Goal: Task Accomplishment & Management: Manage account settings

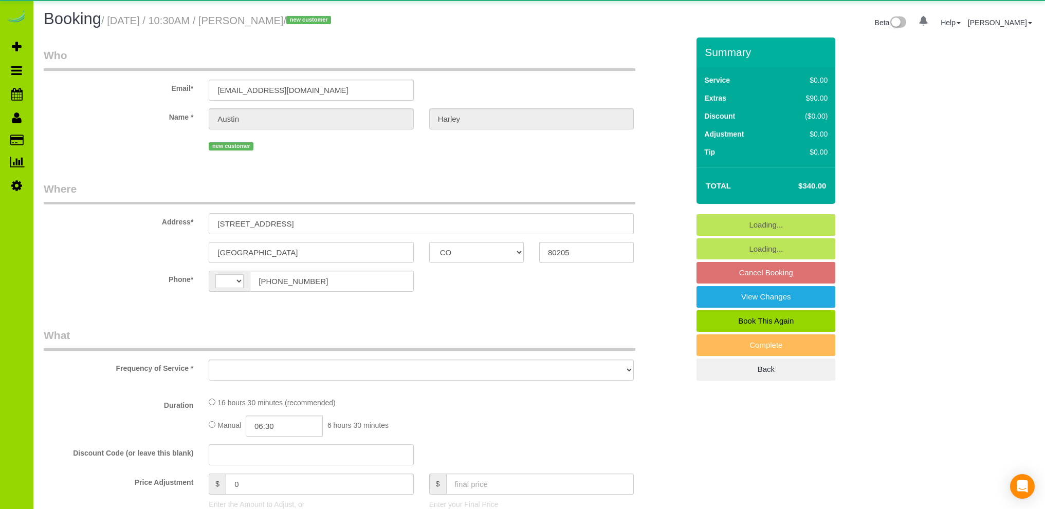
select select "CO"
select select "string:[GEOGRAPHIC_DATA]"
select select "object:1152"
select select "string:fspay-2585914c-9725-4907-bb9b-8523ed261891"
select select "spot1"
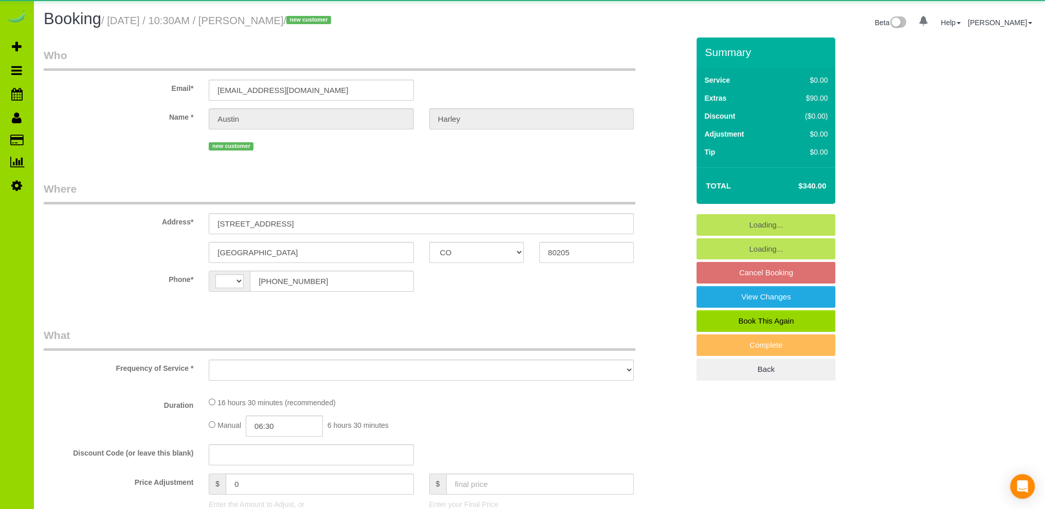
select select "number:69"
select select "number:3"
select select "number:13"
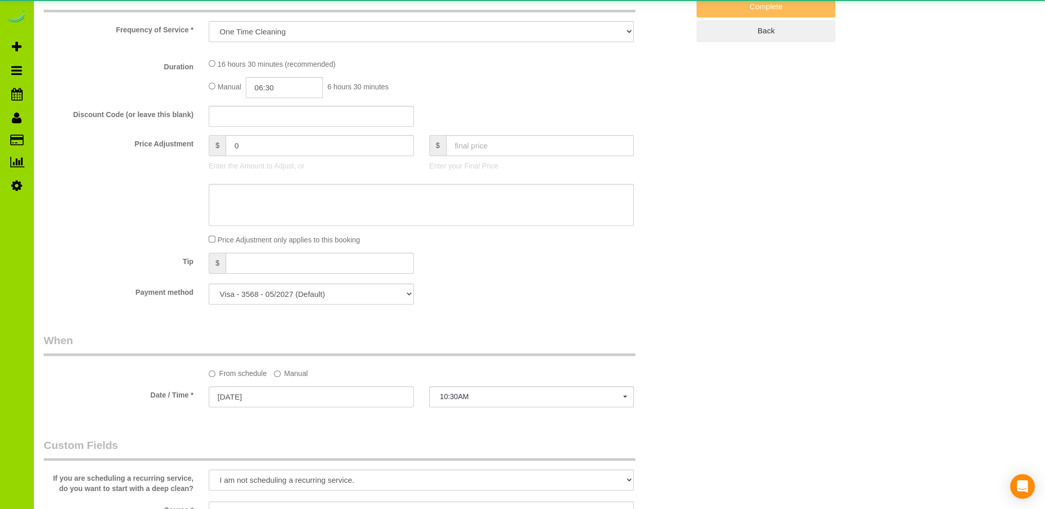
select select "3"
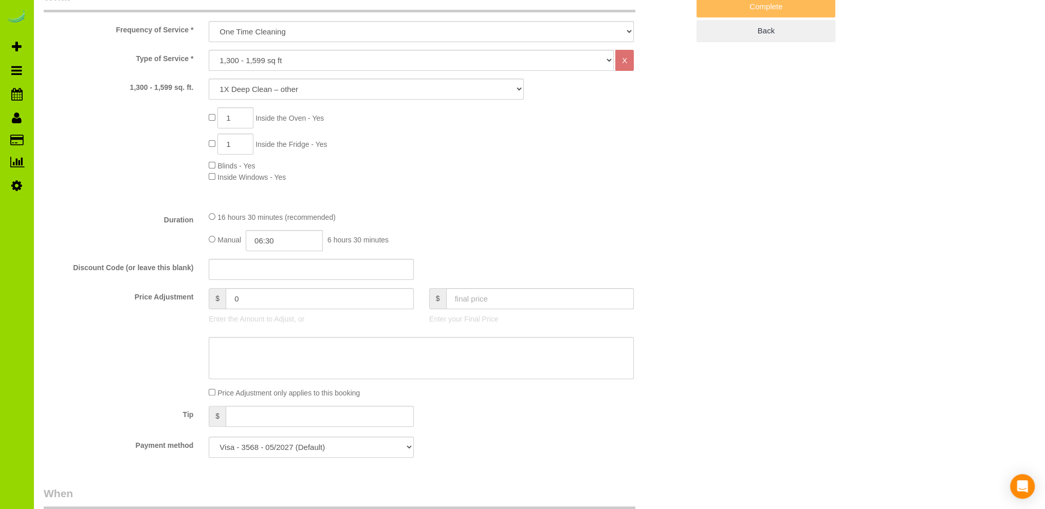
scroll to position [617, 0]
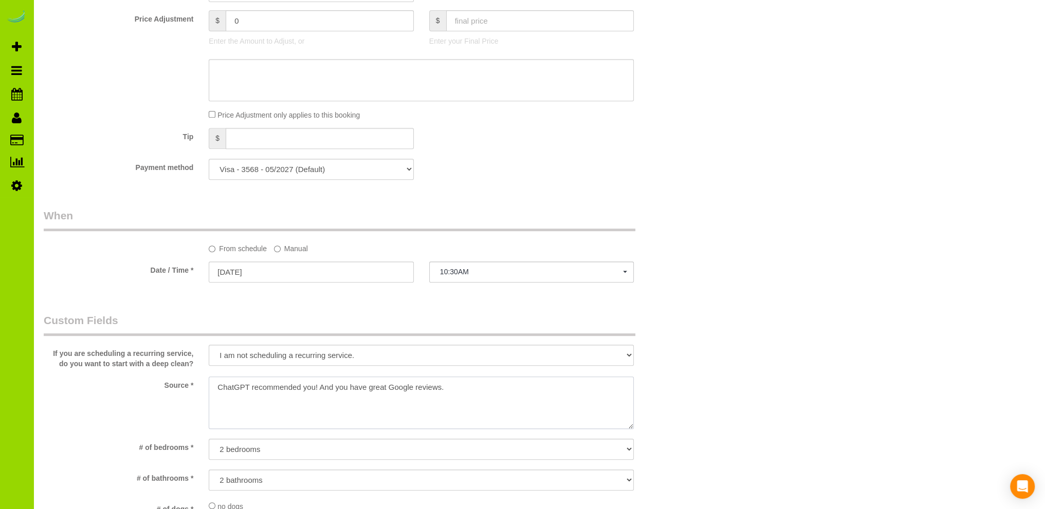
click at [216, 387] on textarea at bounding box center [421, 403] width 425 height 52
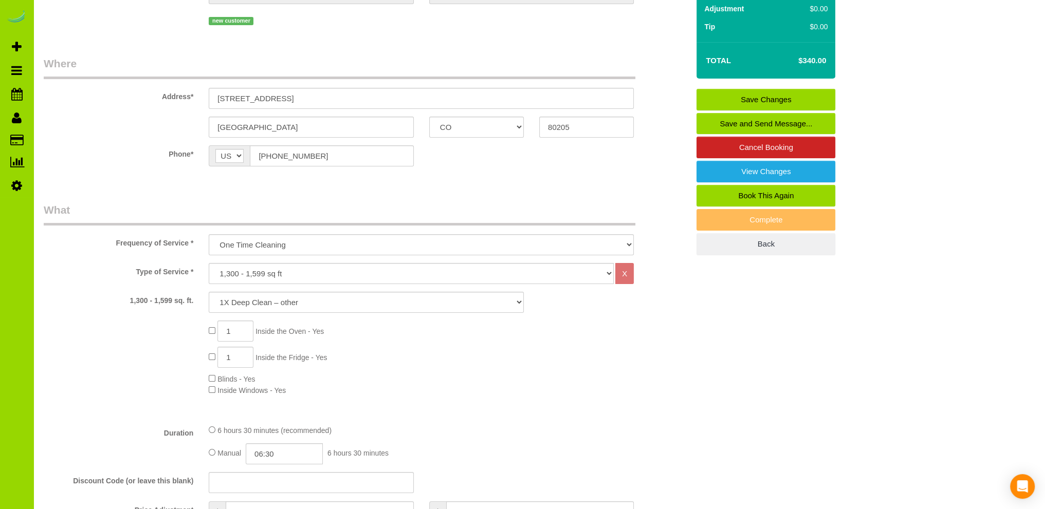
scroll to position [0, 0]
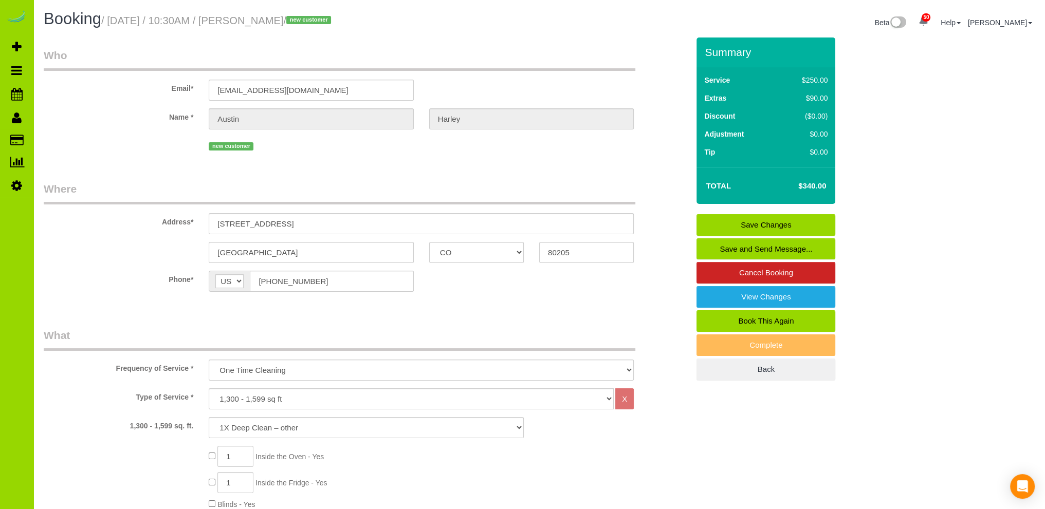
type textarea "Online booking. ChatGPT recommended you! And you have great Google reviews."
click at [269, 223] on input "[STREET_ADDRESS]" at bounding box center [421, 223] width 425 height 21
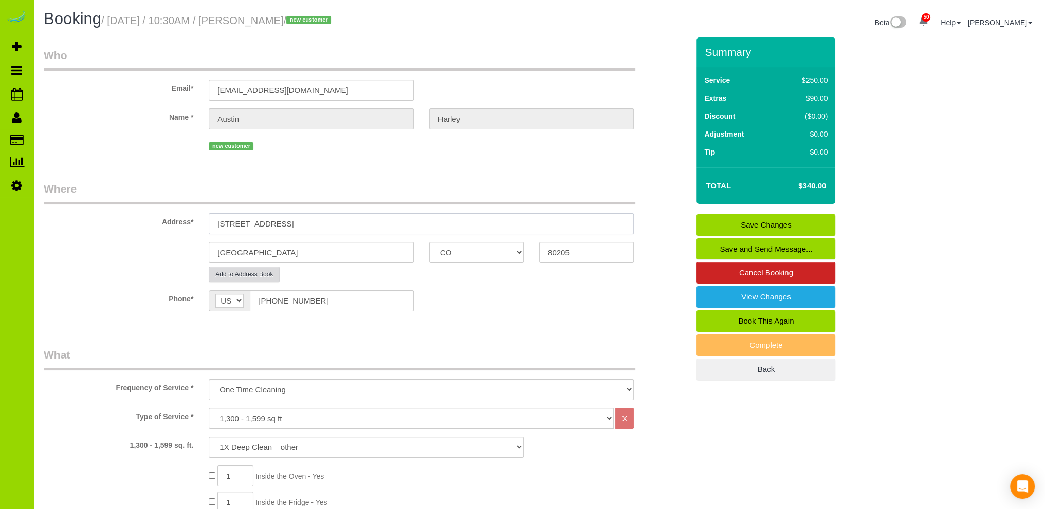
type input "[STREET_ADDRESS]"
click at [262, 272] on button "Add to Address Book" at bounding box center [244, 275] width 71 height 16
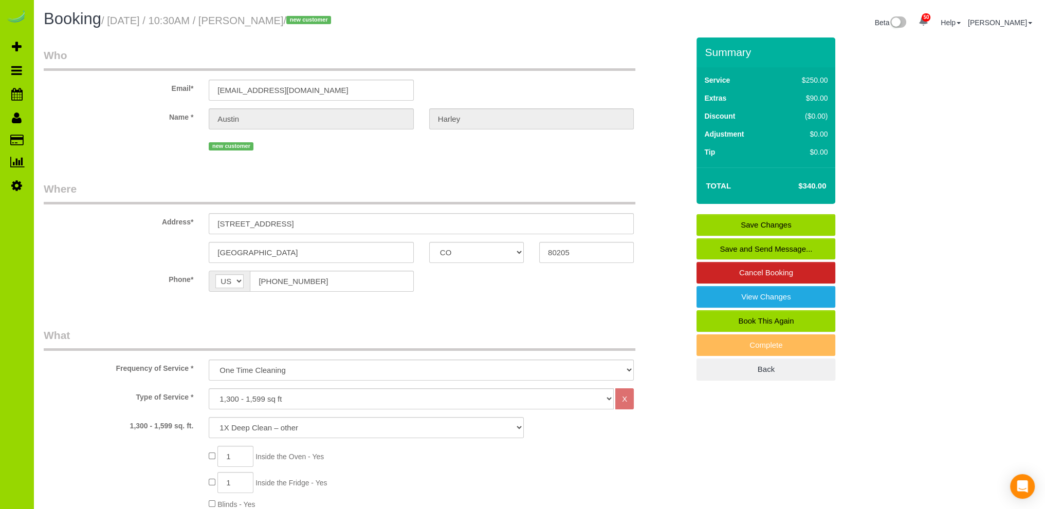
click at [475, 298] on sui-booking-location "Phone* AF AL DZ AD AO AI AQ AG AR AM AW AU AT AZ BS BH BD BB BY BE BZ BJ BM BT …" at bounding box center [366, 285] width 645 height 29
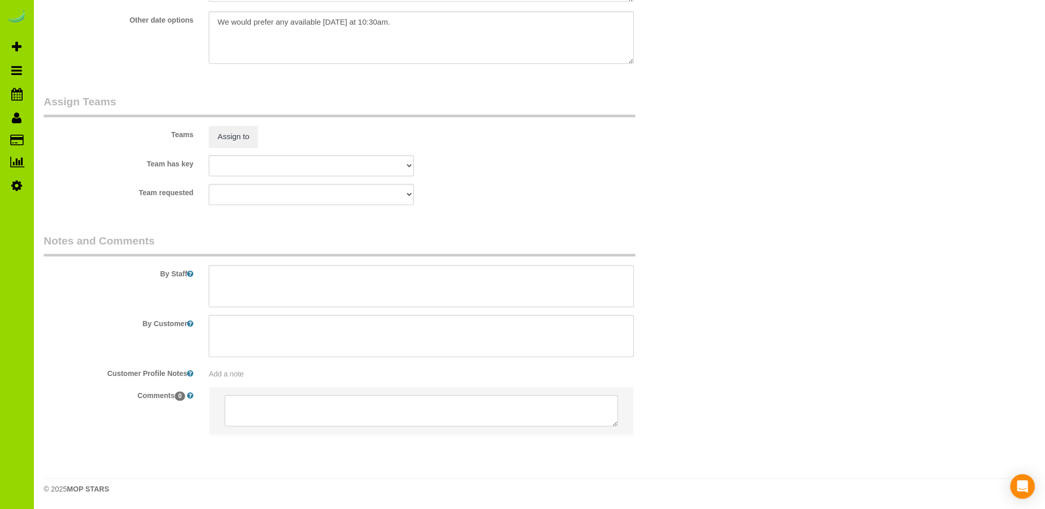
scroll to position [975, 0]
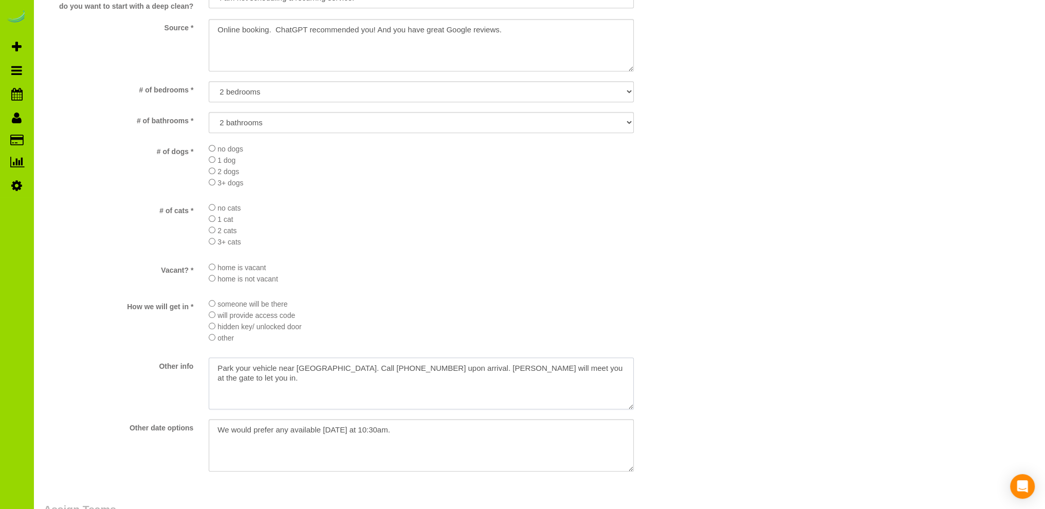
click at [339, 375] on textarea at bounding box center [421, 384] width 425 height 52
drag, startPoint x: 276, startPoint y: 384, endPoint x: 206, endPoint y: 371, distance: 70.6
click at [206, 371] on div at bounding box center [421, 385] width 441 height 54
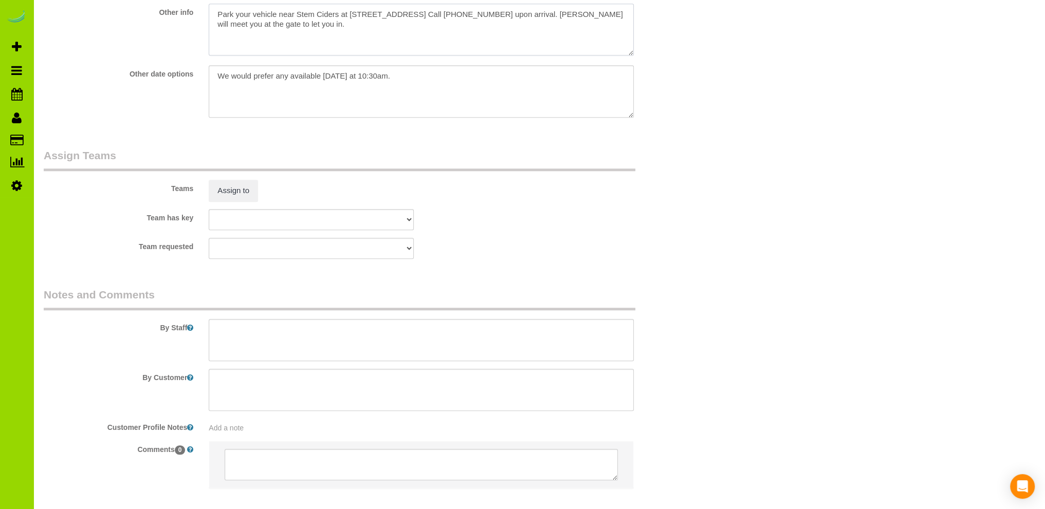
scroll to position [1386, 0]
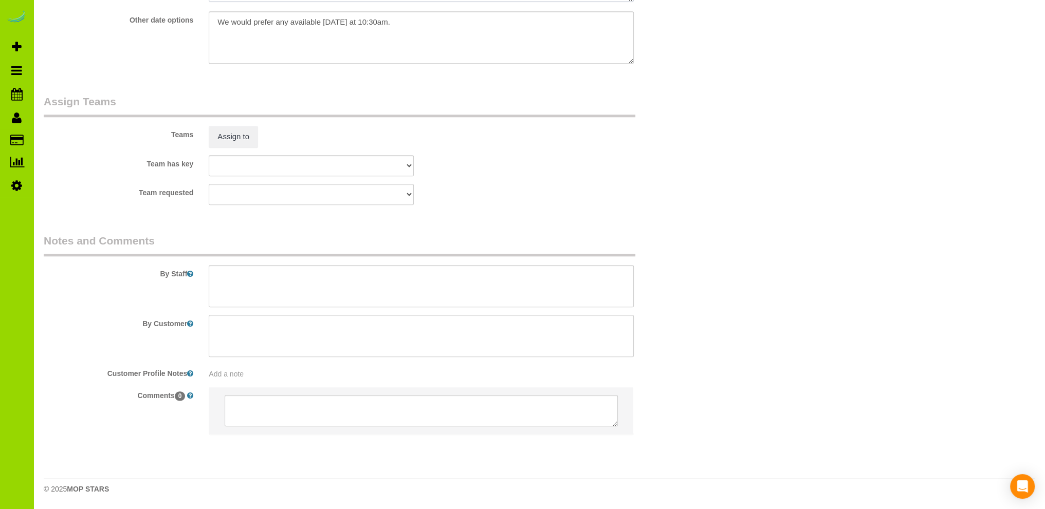
type textarea "Park your vehicle near Stem Ciders at [STREET_ADDRESS] Call [PHONE_NUMBER] upon…"
click at [278, 271] on textarea at bounding box center [421, 286] width 425 height 42
paste textarea "Park your vehicle near Stem Ciders at [STREET_ADDRESS] Call [PHONE_NUMBER] upon…"
click at [278, 271] on textarea at bounding box center [421, 286] width 425 height 42
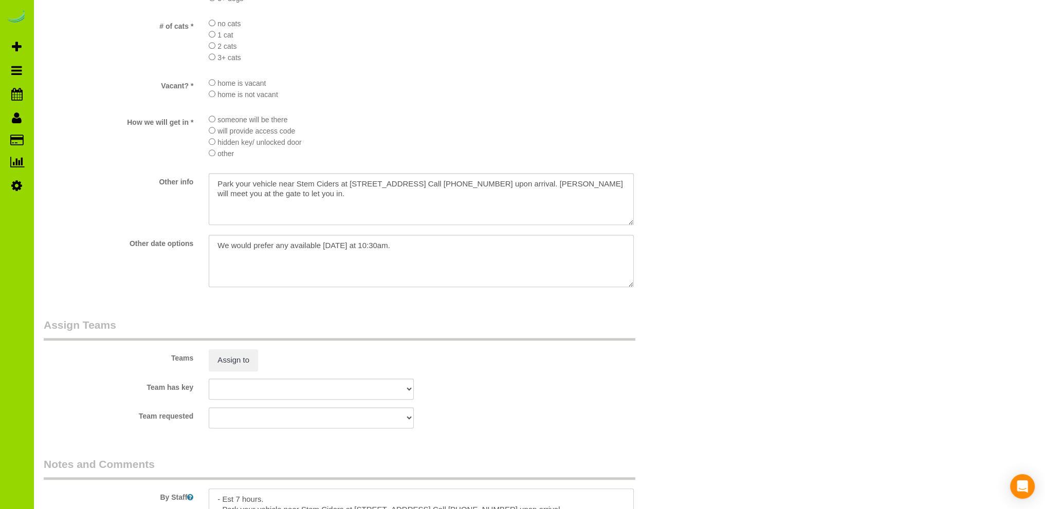
scroll to position [1336, 0]
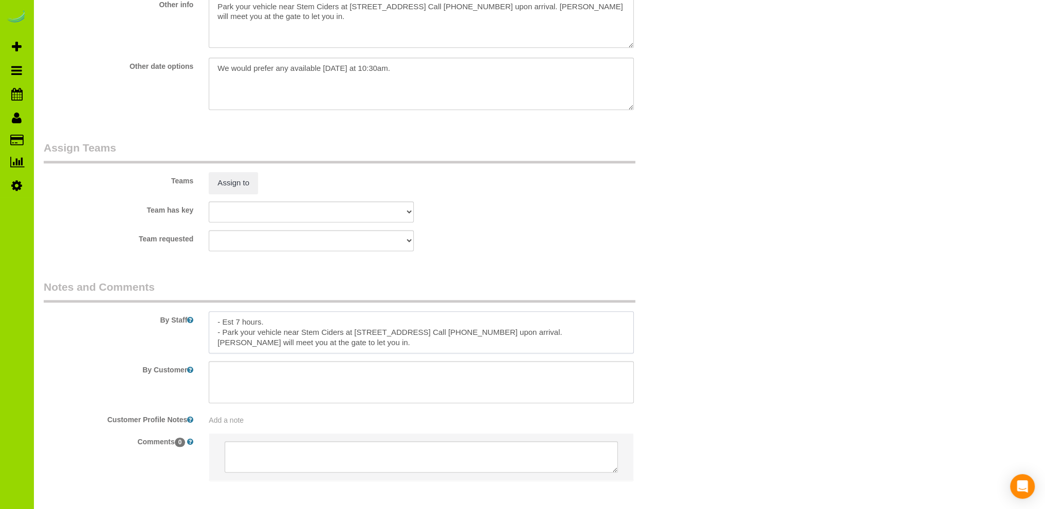
click at [369, 347] on textarea at bounding box center [421, 332] width 425 height 42
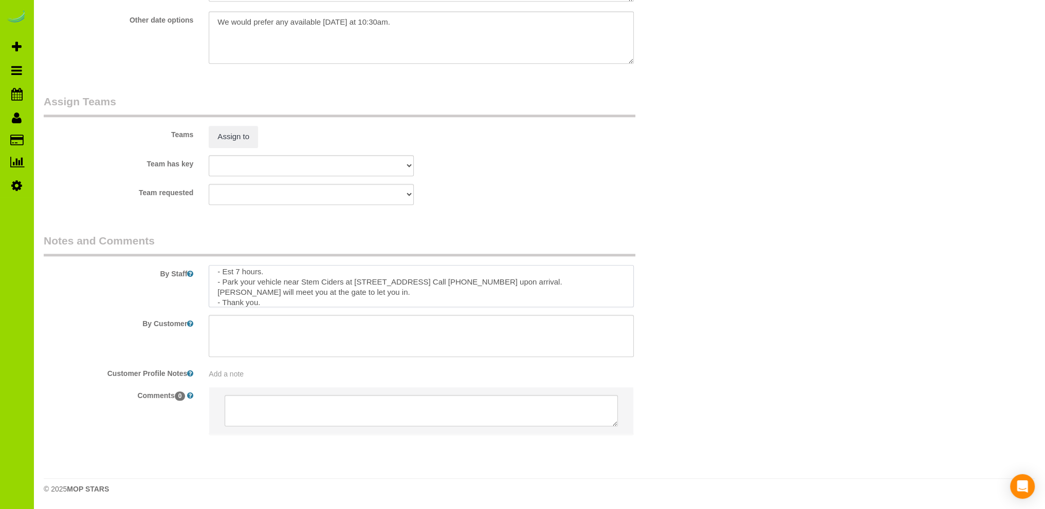
scroll to position [1077, 0]
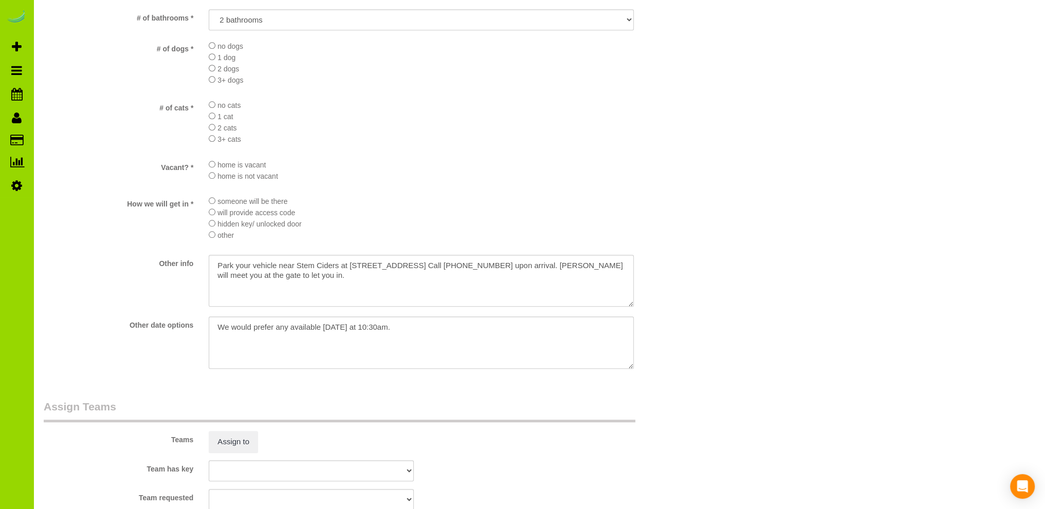
type textarea "- Est 7 hours. - Park your vehicle near Stem Ciders at [STREET_ADDRESS] Call [P…"
drag, startPoint x: 420, startPoint y: 332, endPoint x: 113, endPoint y: 323, distance: 307.5
click at [113, 323] on div "Other date options" at bounding box center [366, 344] width 661 height 54
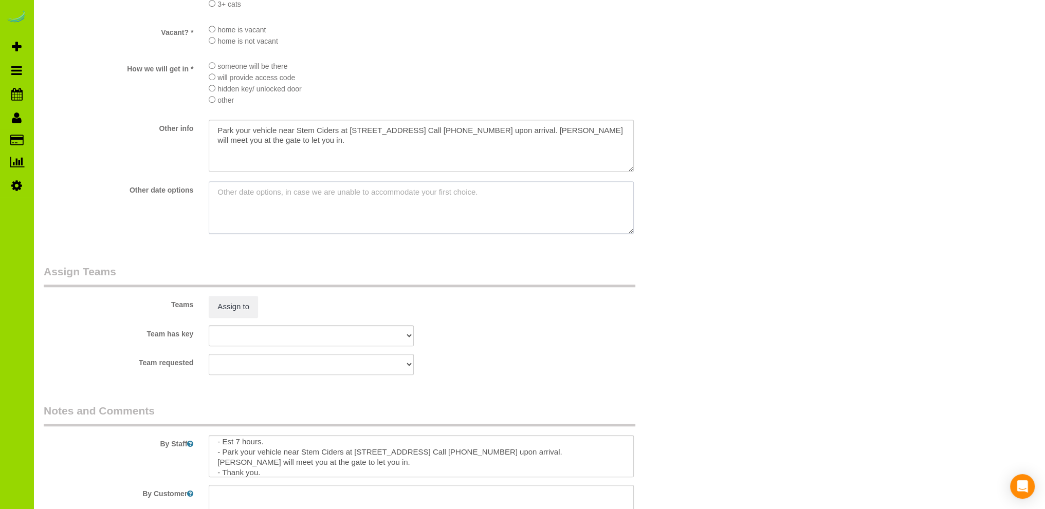
scroll to position [1386, 0]
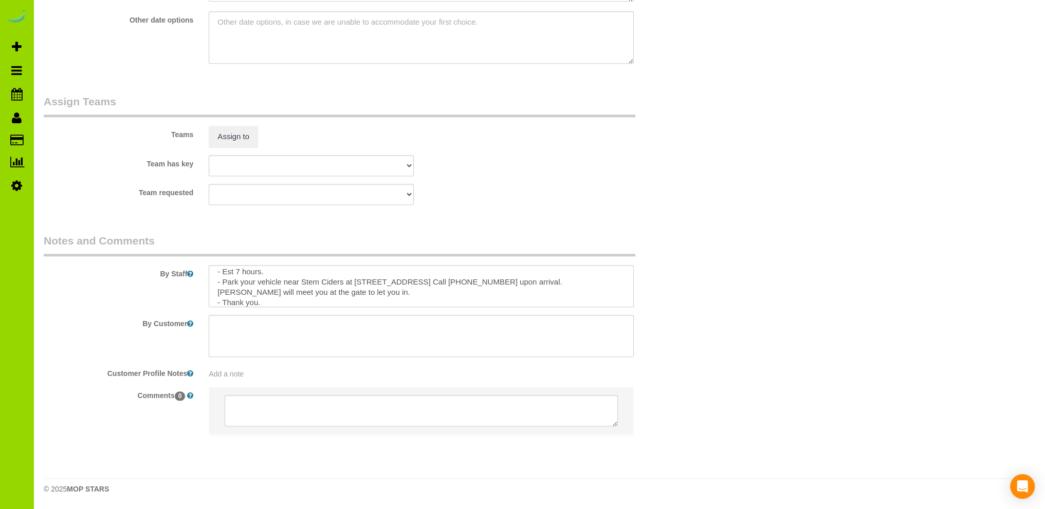
click at [225, 372] on span "Add a note" at bounding box center [226, 374] width 35 height 8
paste textarea "We would prefer any available [DATE] at 10:30am."
type textarea "- We would prefer any available [DATE] at 10:30am."
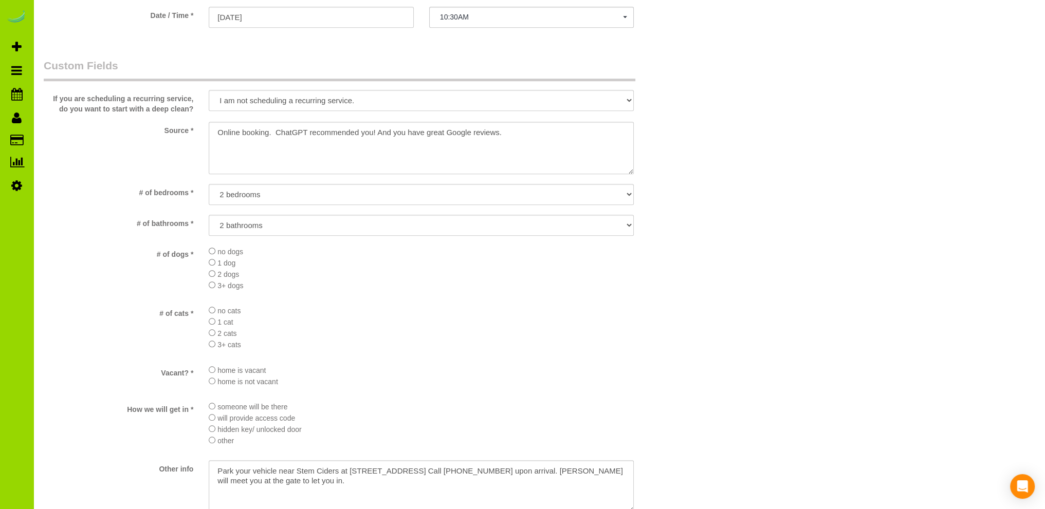
scroll to position [1077, 0]
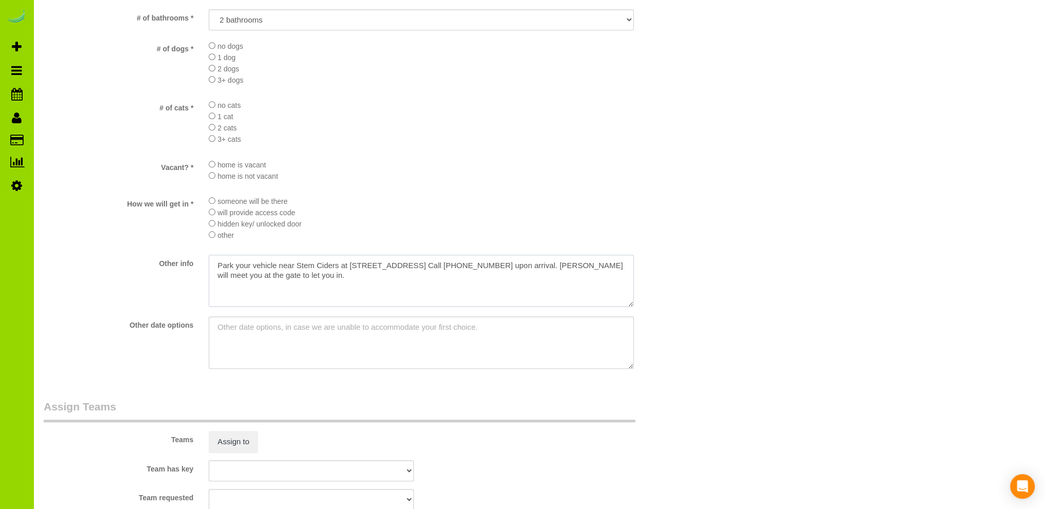
drag, startPoint x: 302, startPoint y: 283, endPoint x: 143, endPoint y: 265, distance: 159.3
click at [143, 265] on div "Other info" at bounding box center [366, 282] width 661 height 54
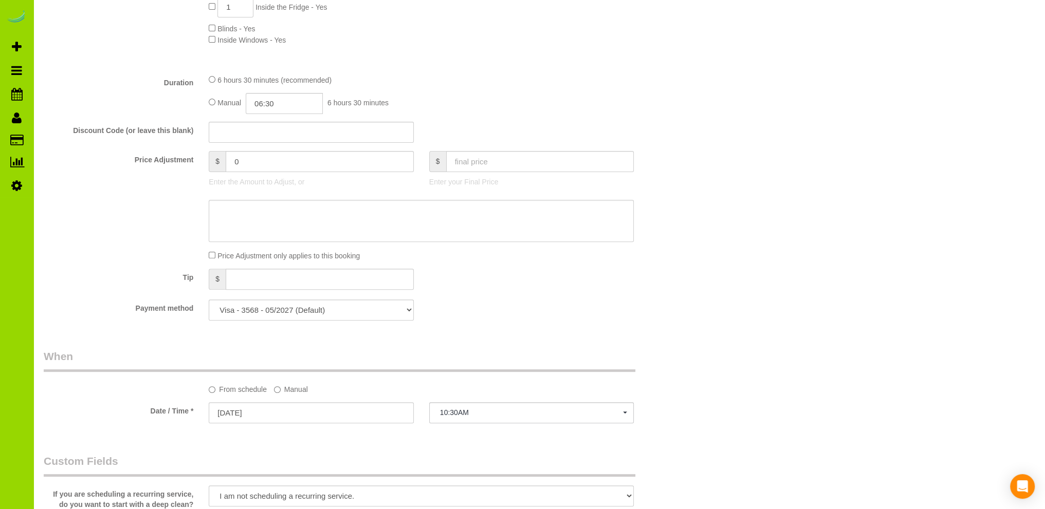
scroll to position [466, 0]
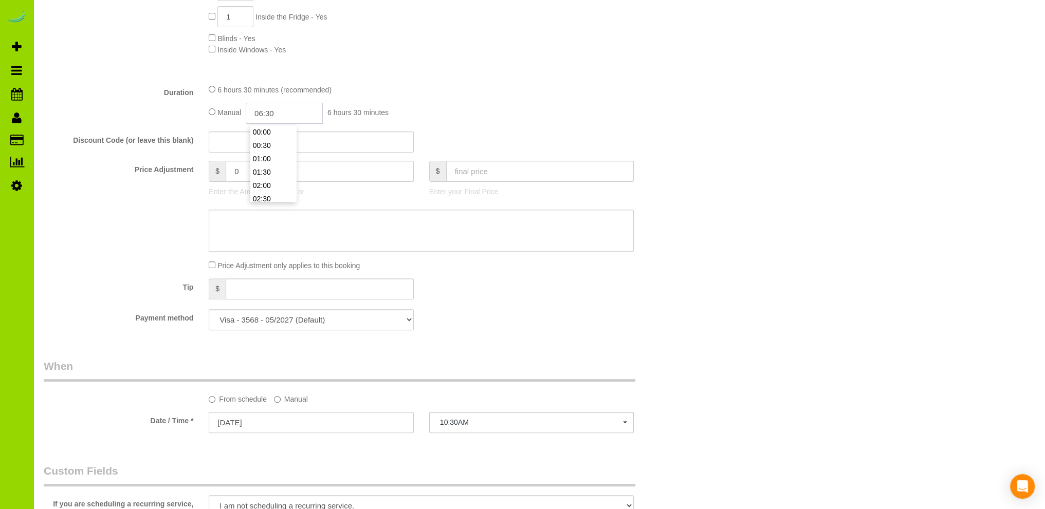
click at [258, 113] on input "06:30" at bounding box center [284, 113] width 77 height 21
type input "03:30"
click at [264, 134] on li "03:30" at bounding box center [273, 131] width 46 height 13
select select "spot6"
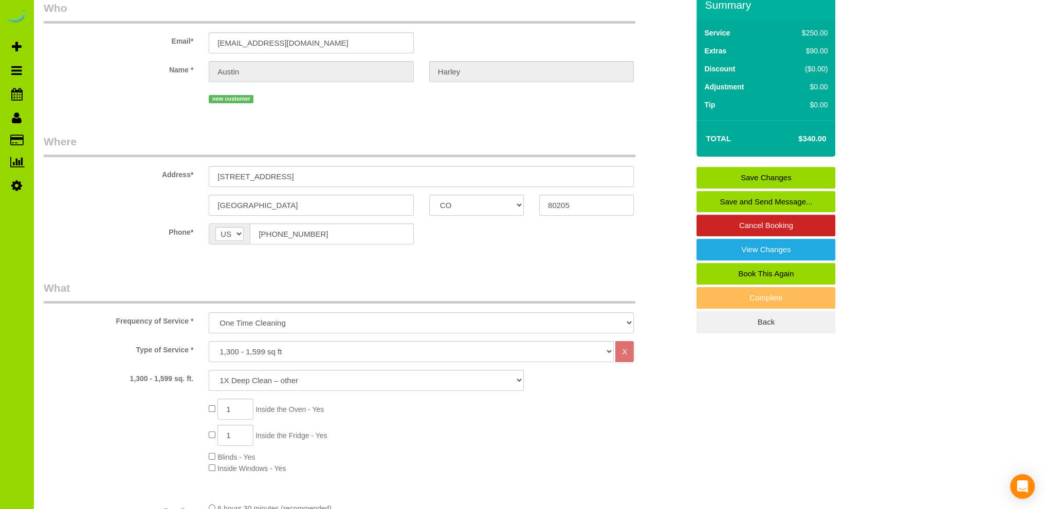
scroll to position [0, 0]
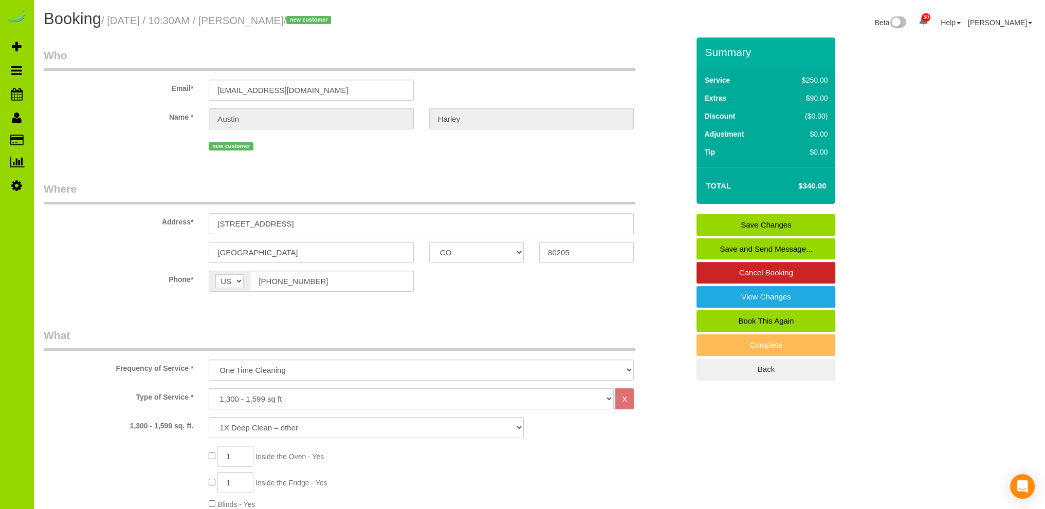
click at [762, 220] on link "Save Changes" at bounding box center [765, 225] width 139 height 22
